Goal: Task Accomplishment & Management: Complete application form

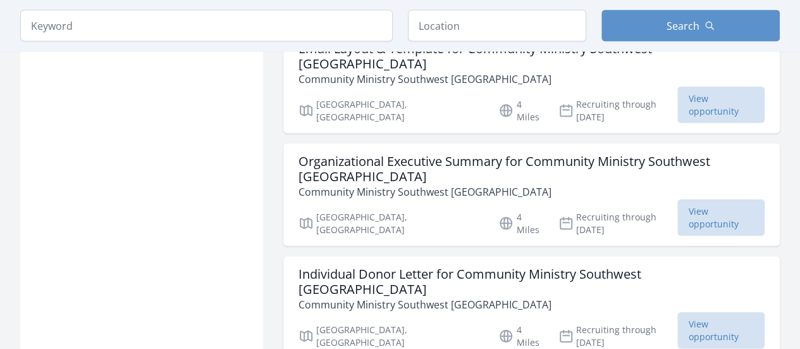
scroll to position [1265, 0]
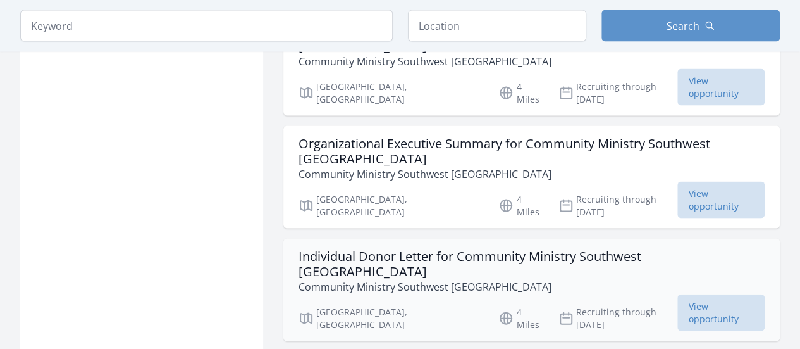
click at [393, 279] on p "Community Ministry Southwest [GEOGRAPHIC_DATA]" at bounding box center [532, 286] width 466 height 15
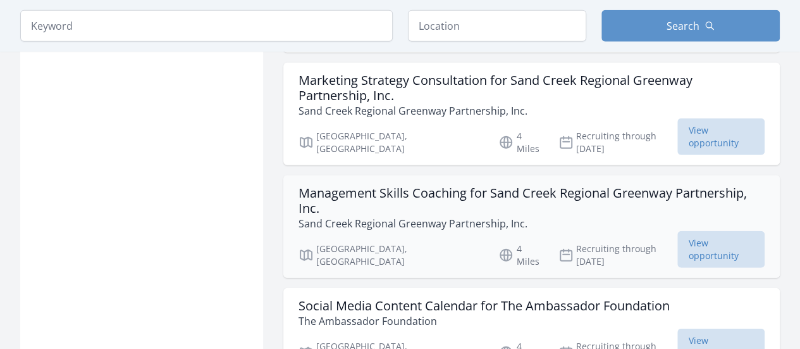
scroll to position [1581, 0]
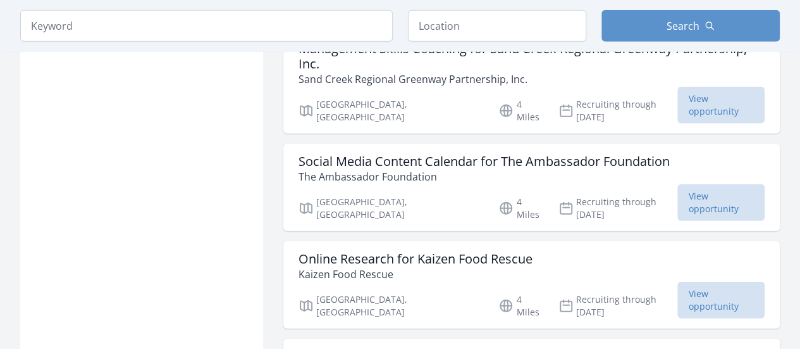
scroll to position [1708, 0]
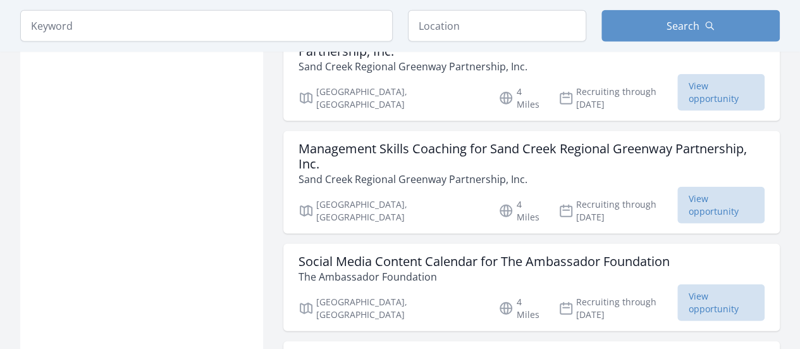
scroll to position [1581, 0]
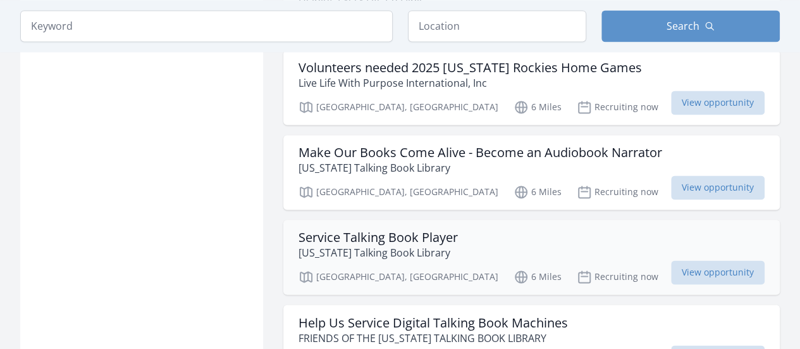
scroll to position [3352, 0]
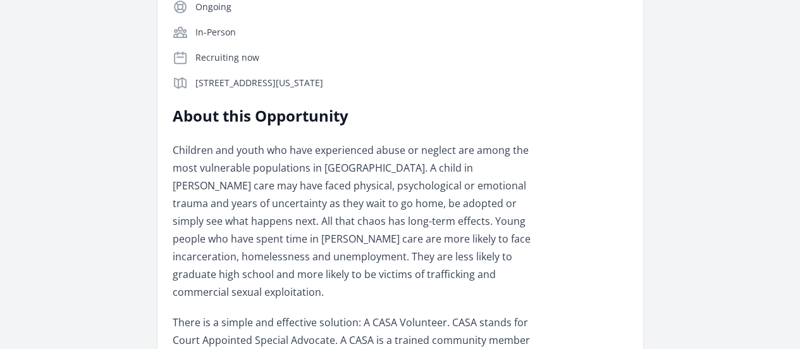
scroll to position [316, 0]
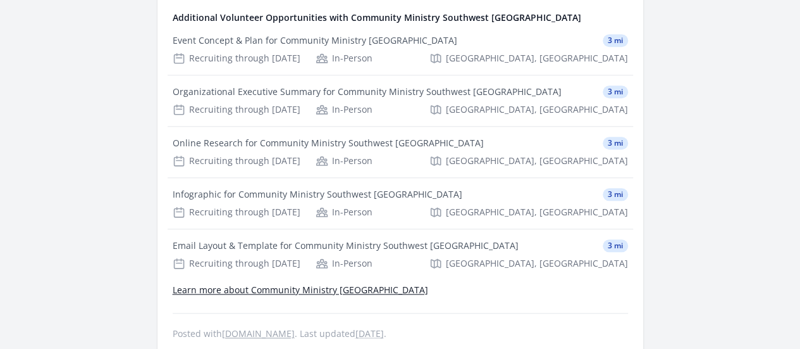
scroll to position [645, 0]
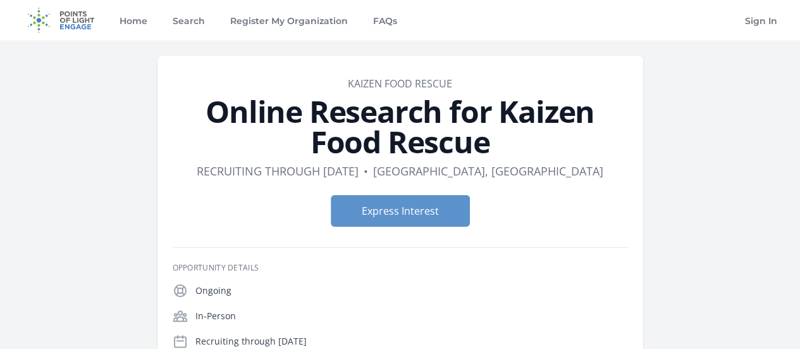
scroll to position [63, 0]
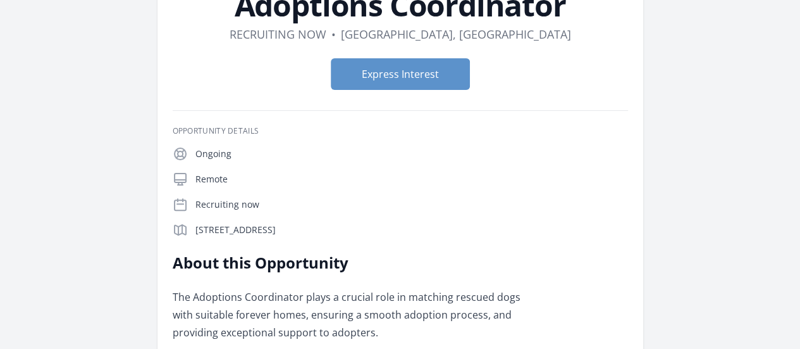
scroll to position [127, 0]
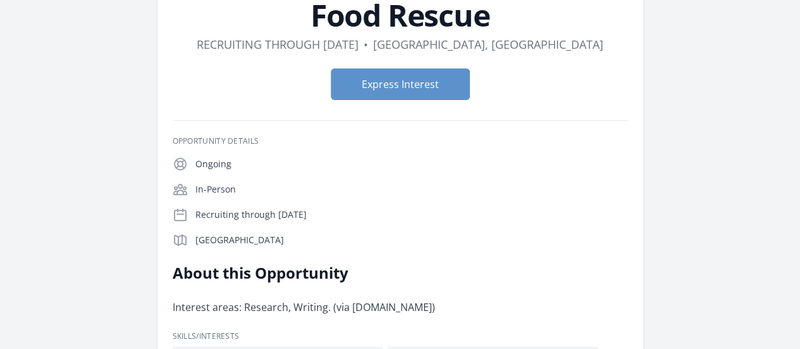
scroll to position [253, 0]
